Goal: Task Accomplishment & Management: Manage account settings

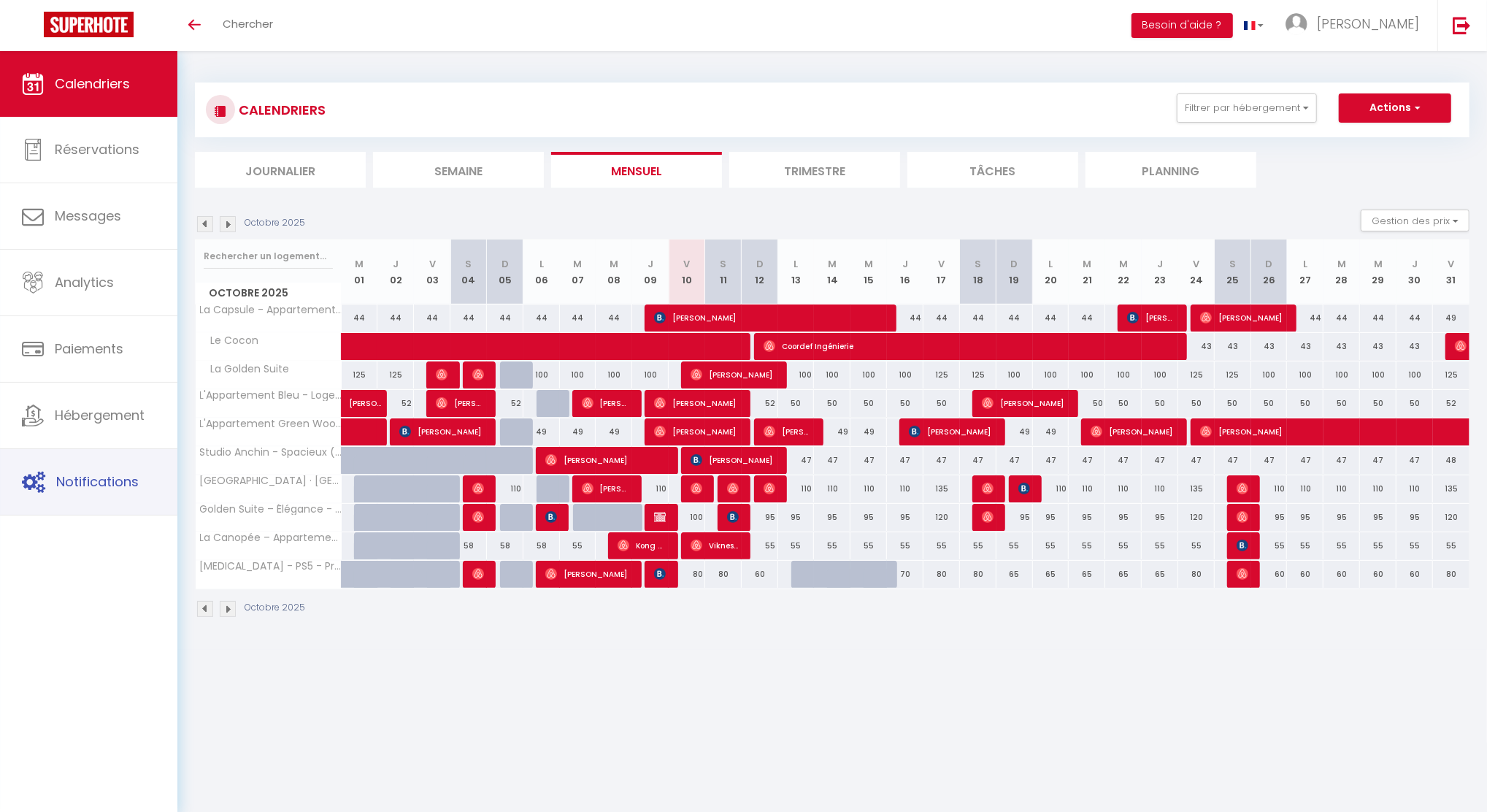
click at [95, 491] on span "Notifications" at bounding box center [97, 481] width 82 height 19
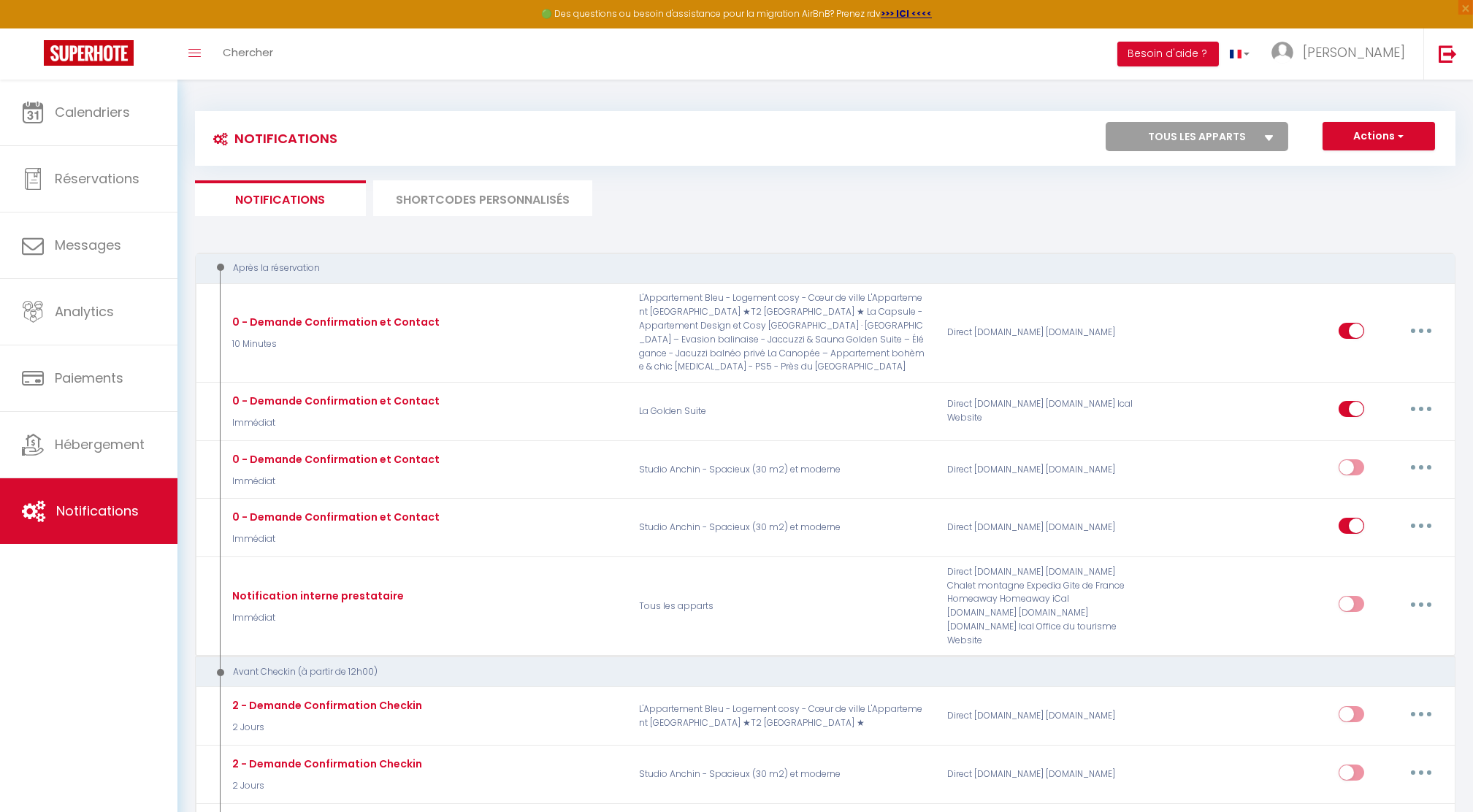
select select
checkbox input "false"
select select
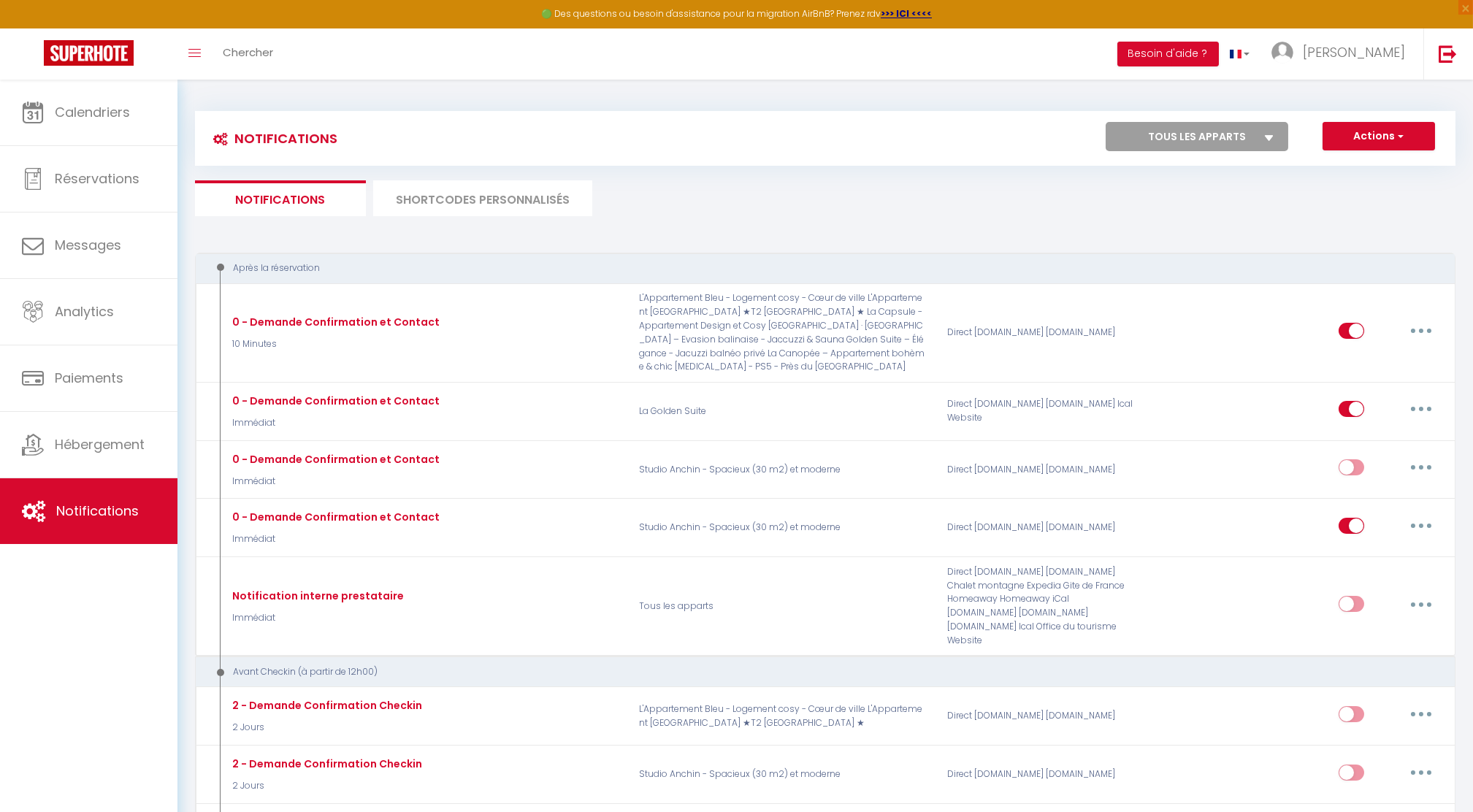
checkbox input "false"
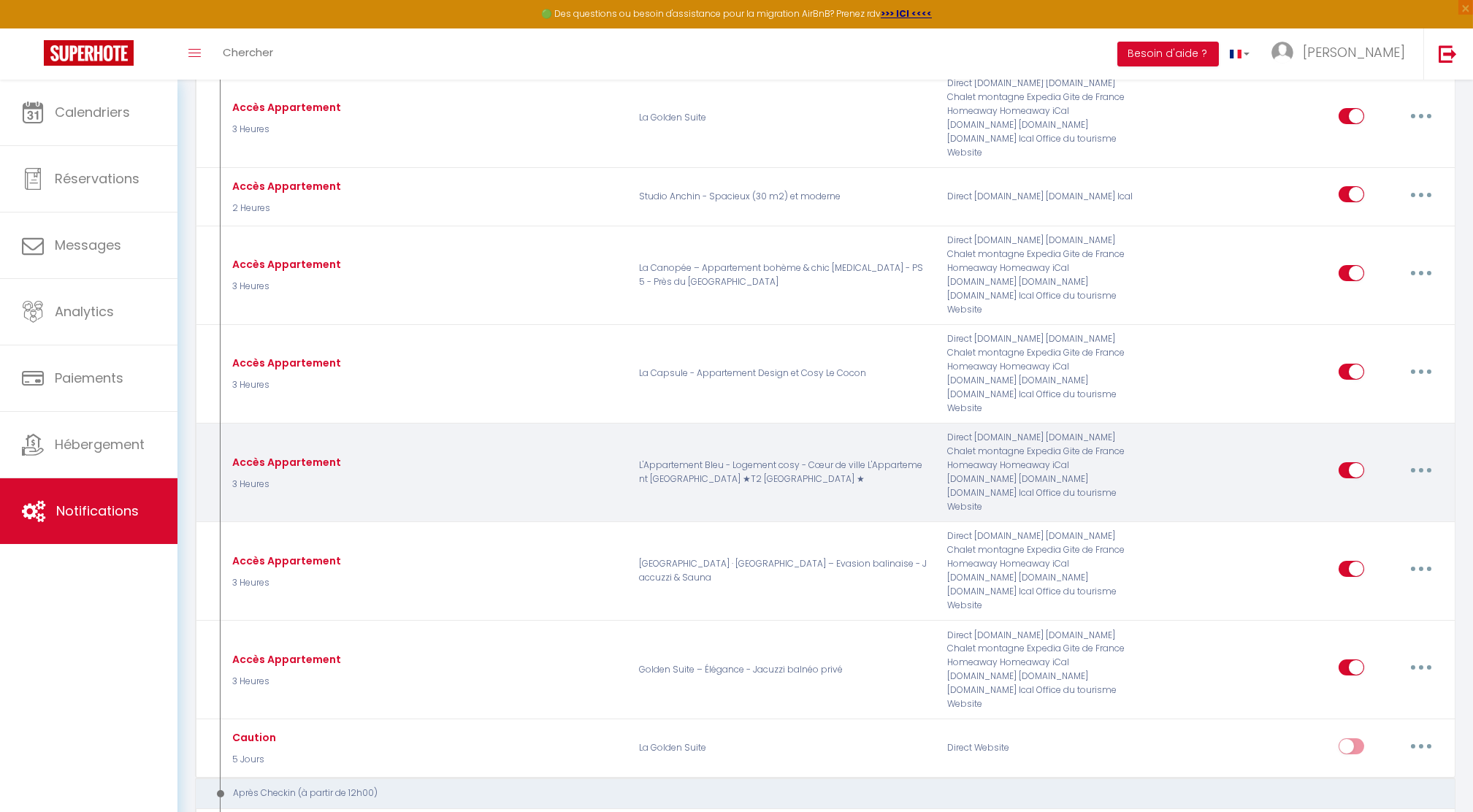
scroll to position [778, 0]
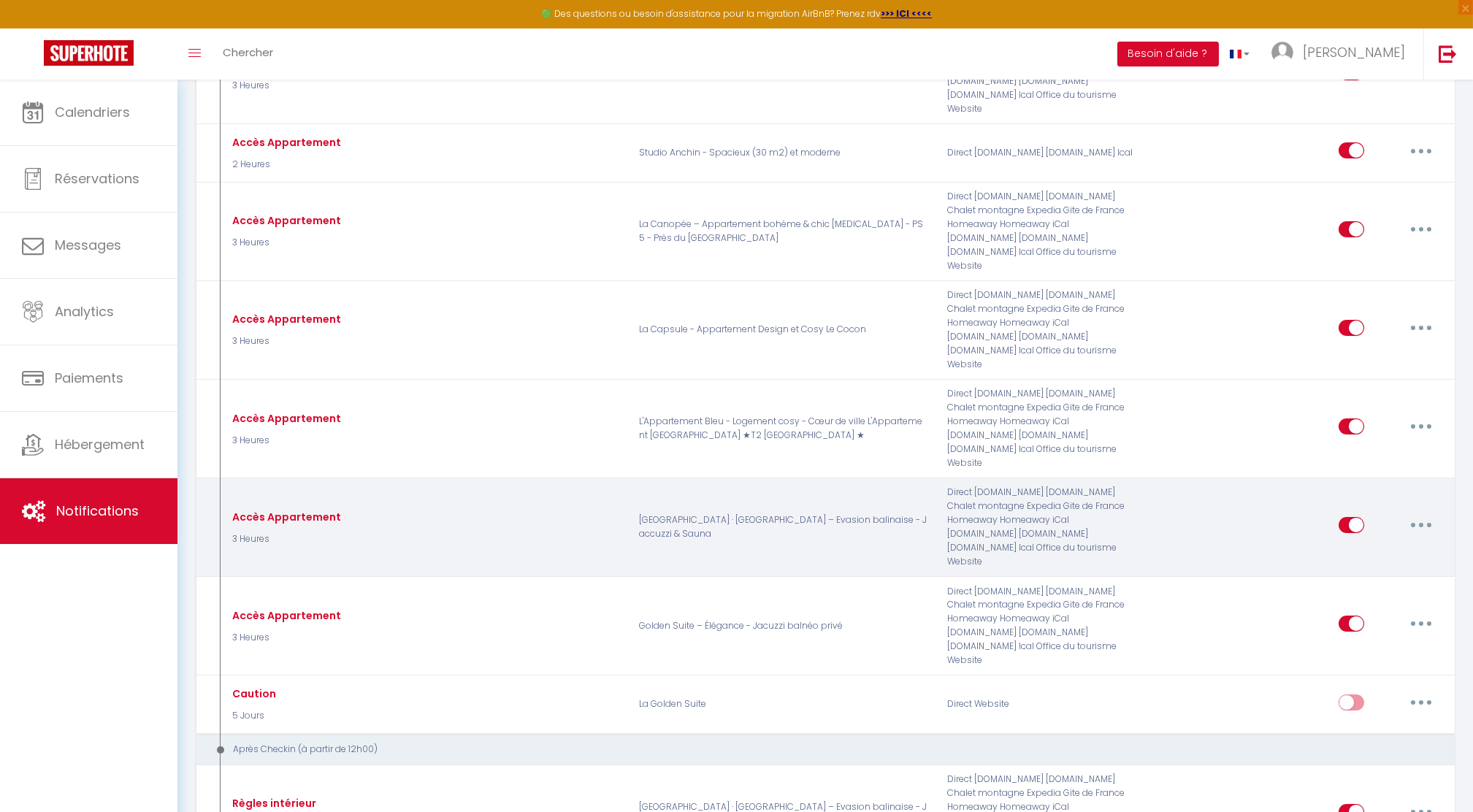
click at [1420, 524] on icon "button" at bounding box center [1422, 525] width 4 height 4
click at [1363, 552] on link "Editer" at bounding box center [1383, 559] width 108 height 25
type input "Accès Appartement"
select select "3 Heures"
select select "if_booking_is_paid"
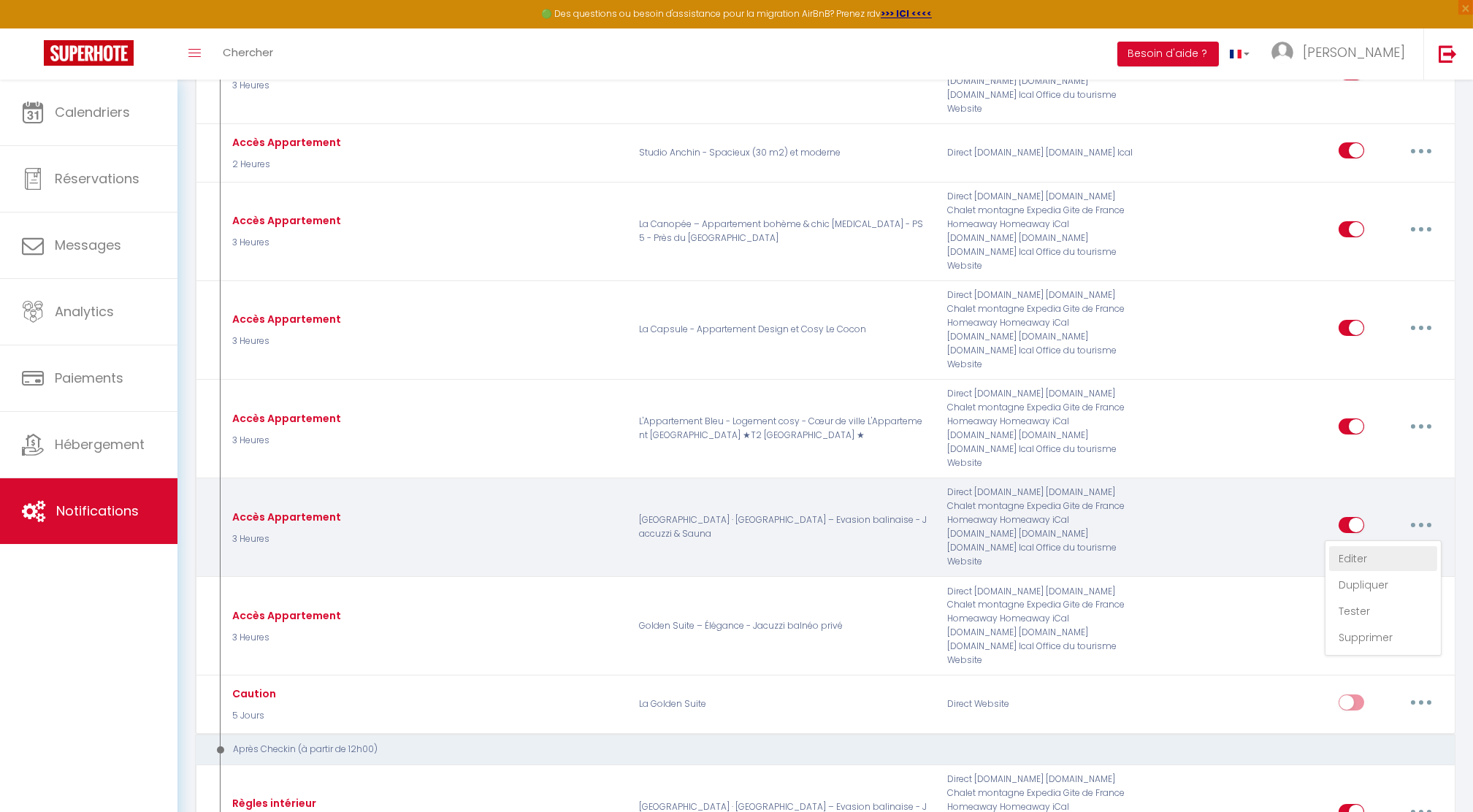
checkbox input "true"
checkbox input "false"
radio input "true"
type input "Instructions d'accès à [Nom APT]"
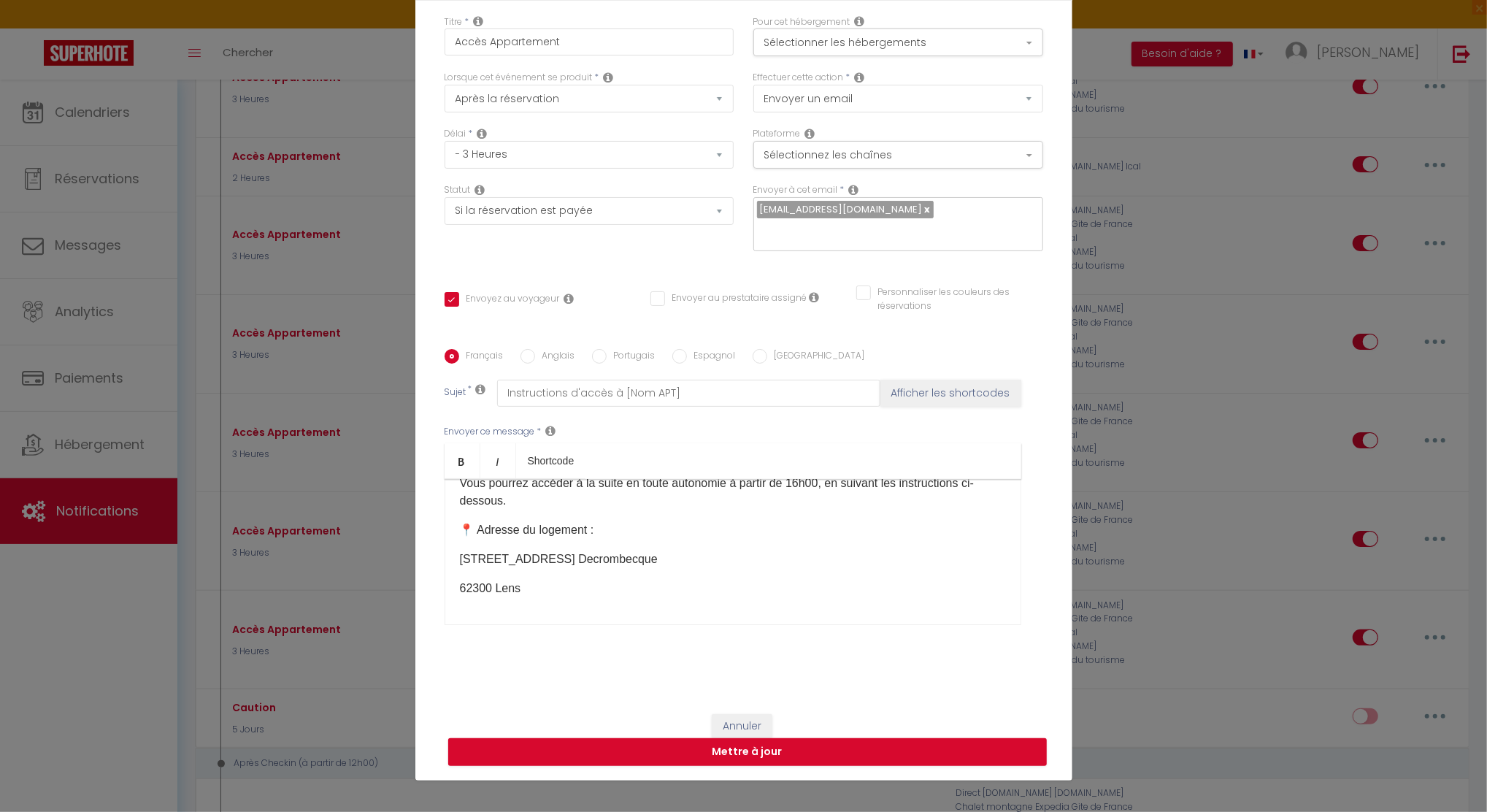
scroll to position [75, 0]
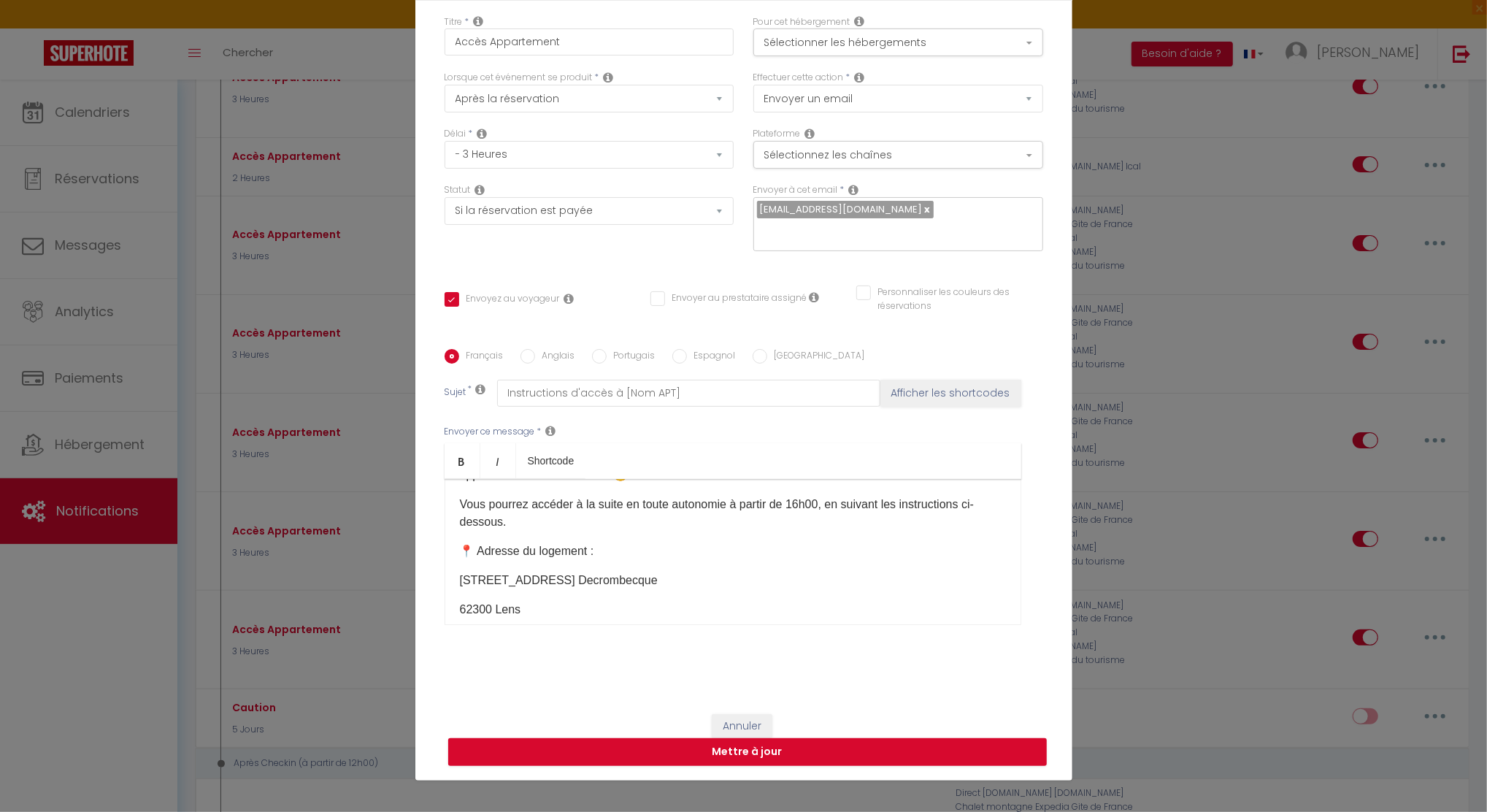
click at [1243, 380] on div "Modifier la notification × Titre * Accès Appartement Pour cet hébergement Sélec…" at bounding box center [743, 406] width 1487 height 812
click at [733, 725] on button "Annuler" at bounding box center [742, 727] width 61 height 25
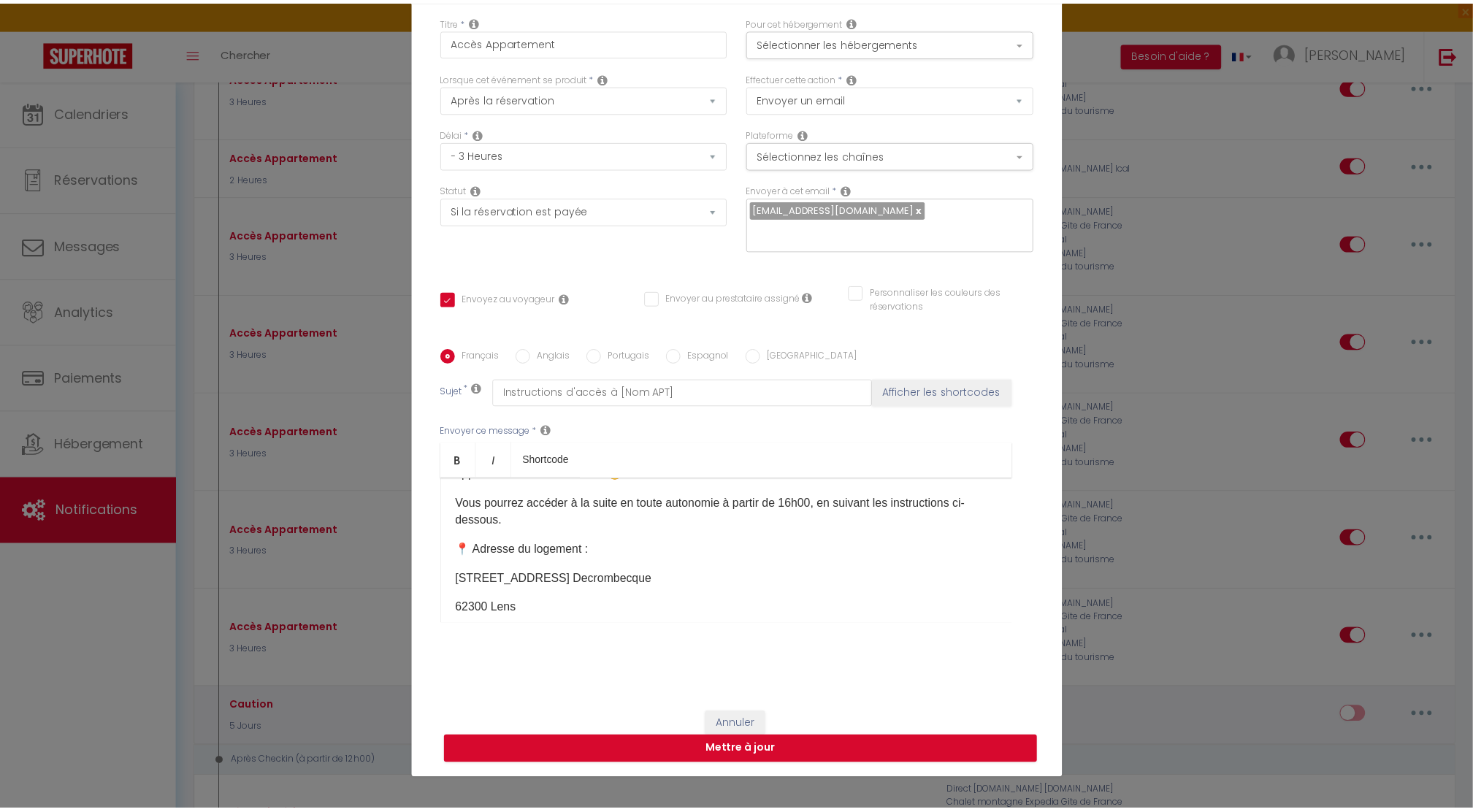
scroll to position [778, 0]
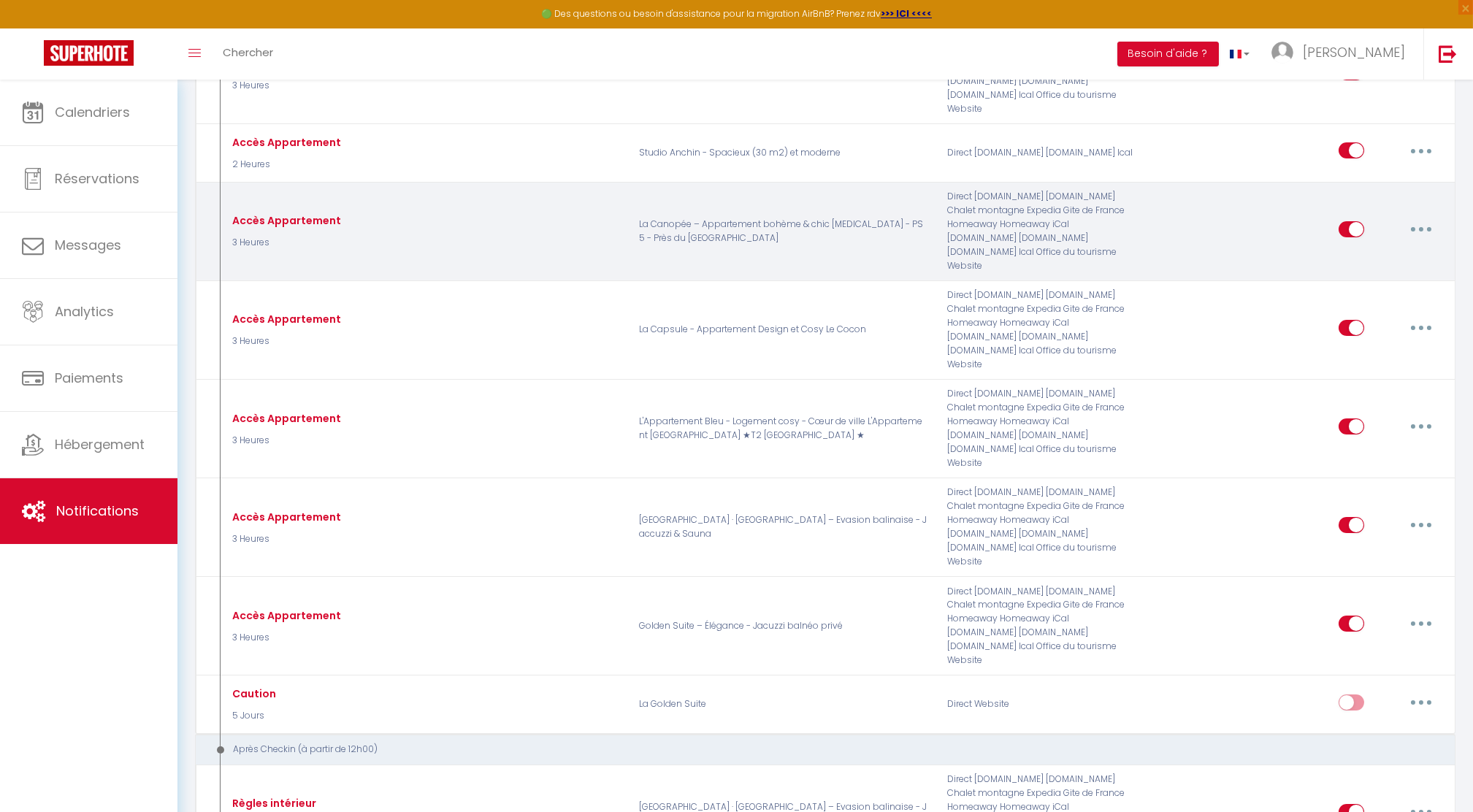
click at [1423, 227] on icon "button" at bounding box center [1422, 229] width 4 height 4
click at [1380, 264] on link "Editer" at bounding box center [1383, 262] width 108 height 25
checkbox input "true"
checkbox input "false"
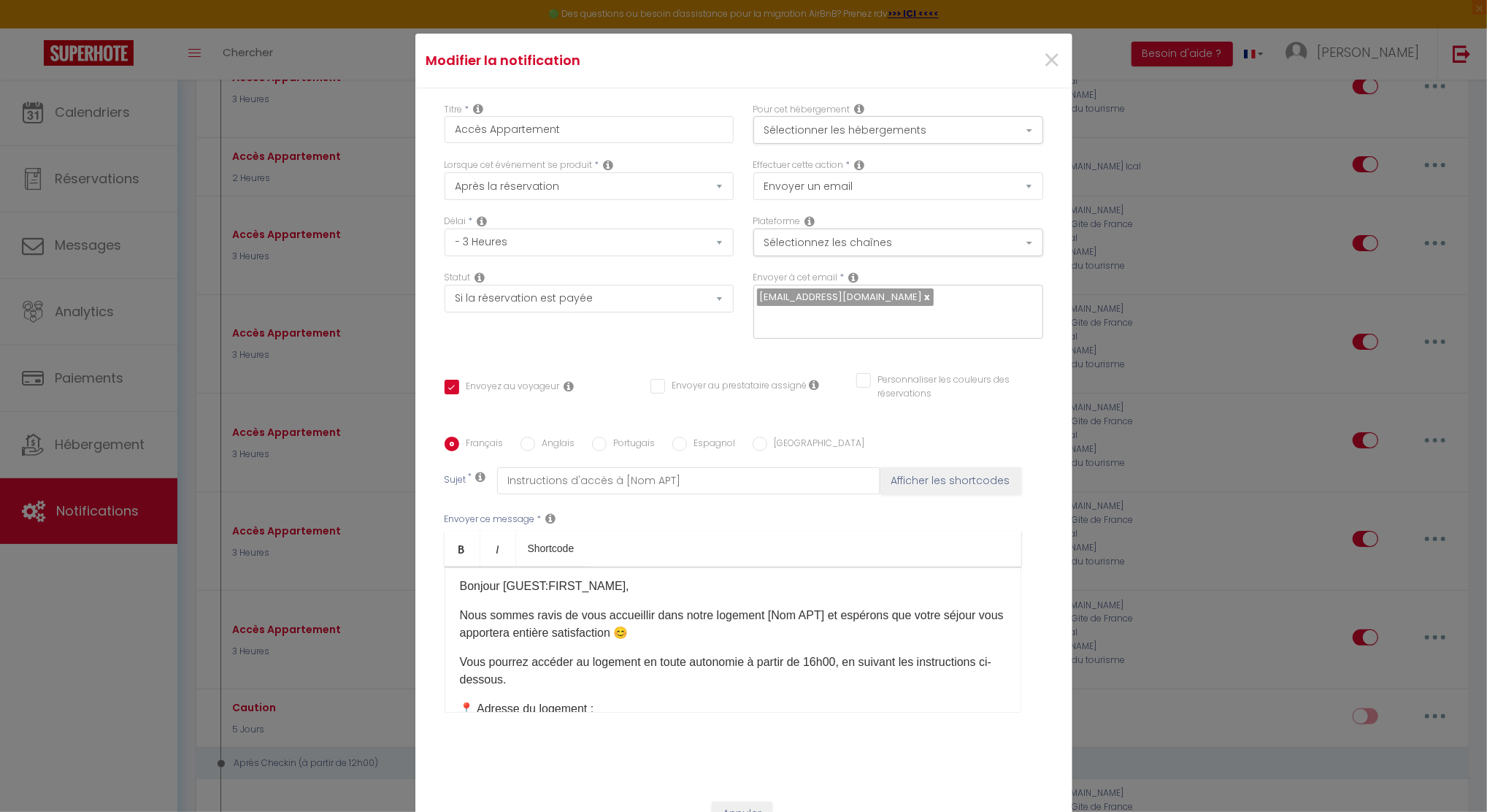
scroll to position [0, 0]
click at [1047, 53] on span "×" at bounding box center [1052, 60] width 19 height 44
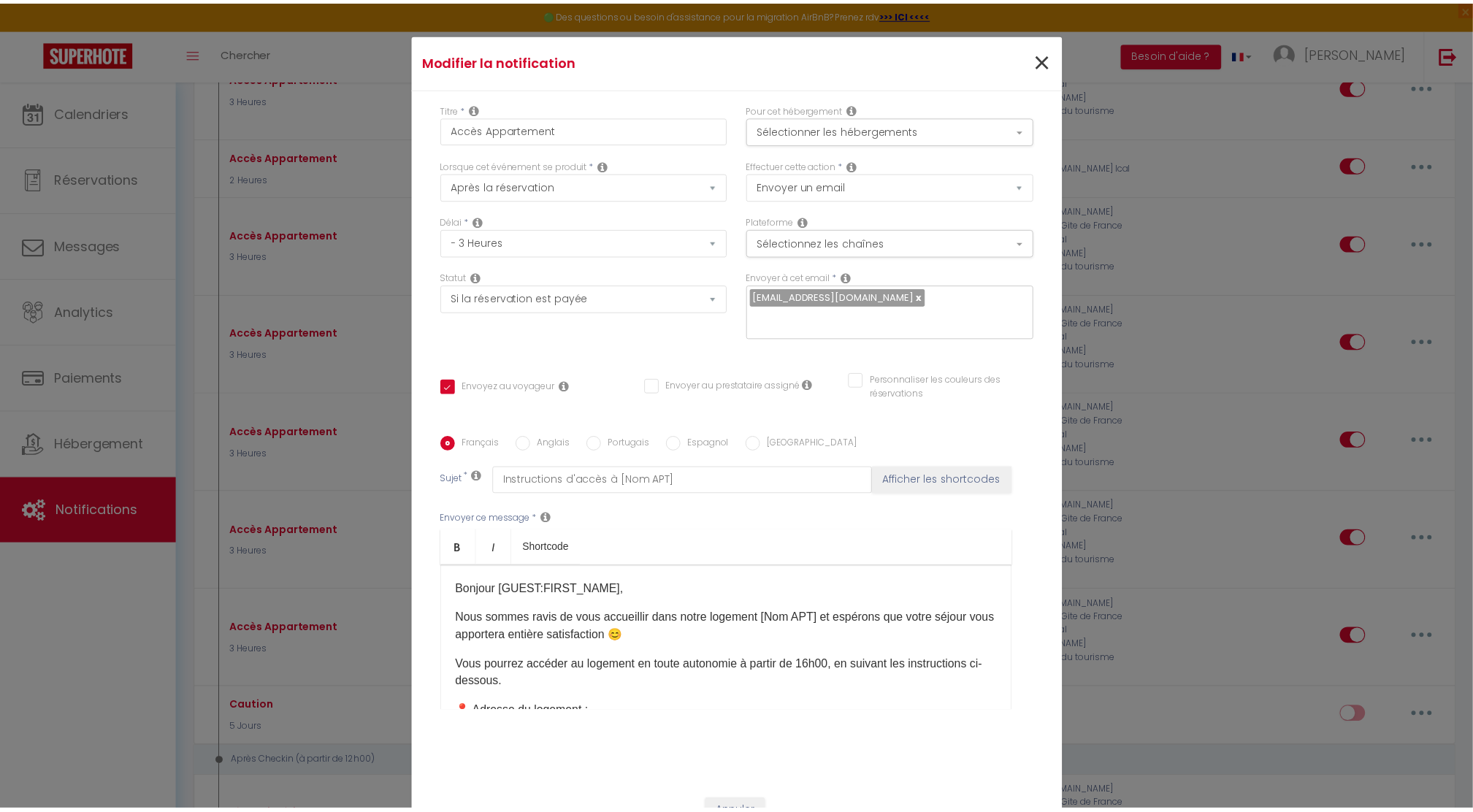
scroll to position [778, 0]
